Goal: Information Seeking & Learning: Learn about a topic

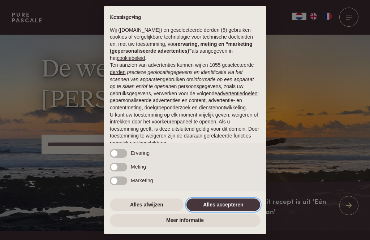
click at [223, 205] on button "Alles accepteren" at bounding box center [223, 205] width 74 height 13
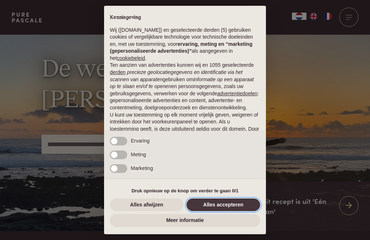
scroll to position [45, 0]
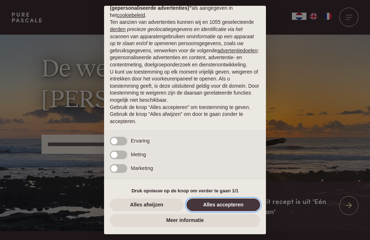
click at [225, 205] on button "Alles accepteren" at bounding box center [223, 205] width 74 height 13
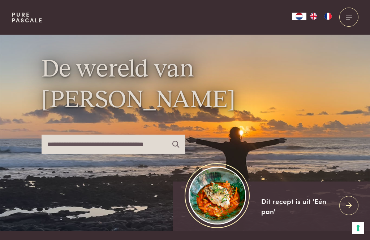
click at [349, 15] on div at bounding box center [348, 17] width 19 height 19
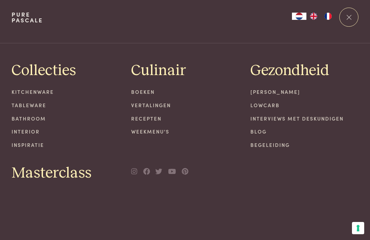
click at [153, 116] on link "Recepten" at bounding box center [185, 119] width 108 height 8
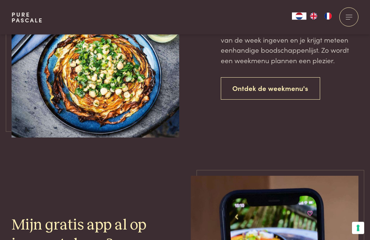
scroll to position [1691, 0]
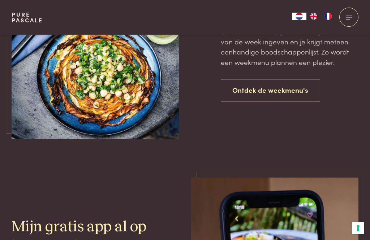
click at [292, 87] on link "Ontdek de weekmenu's" at bounding box center [271, 90] width 100 height 23
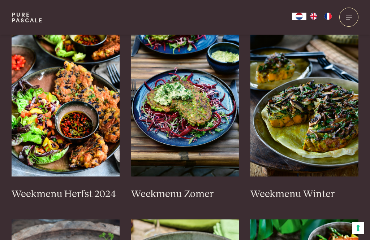
scroll to position [210, 0]
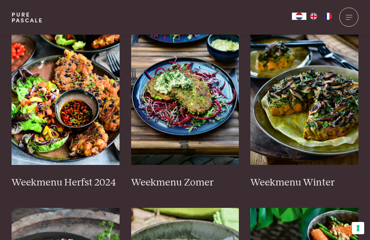
click at [90, 135] on img at bounding box center [66, 93] width 108 height 145
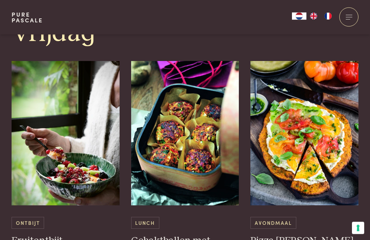
scroll to position [1559, 0]
click at [194, 133] on img at bounding box center [185, 133] width 108 height 145
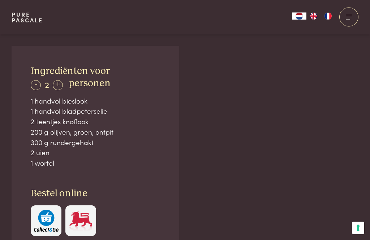
scroll to position [422, 0]
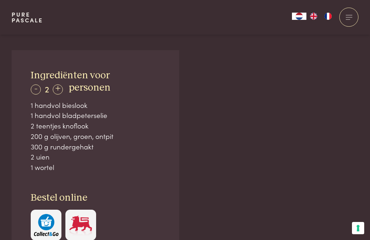
click at [16, 126] on div "Ingrediënten voor - 2 + personen 1 handvol bieslook 1 handvol bladpeterselie 2 …" at bounding box center [96, 155] width 168 height 210
